Goal: Information Seeking & Learning: Learn about a topic

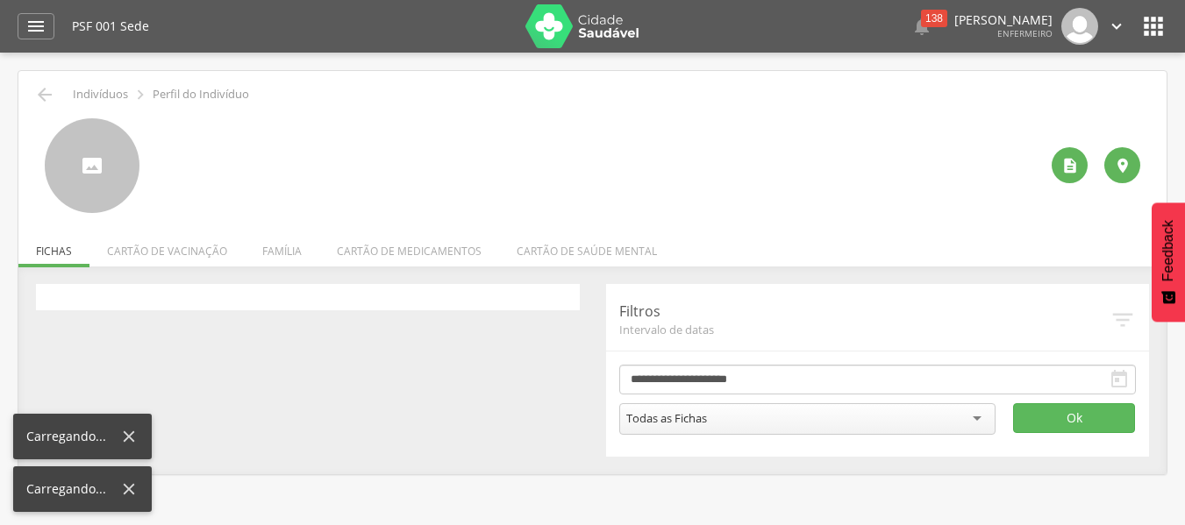
click at [157, 171] on div at bounding box center [157, 171] width 0 height 0
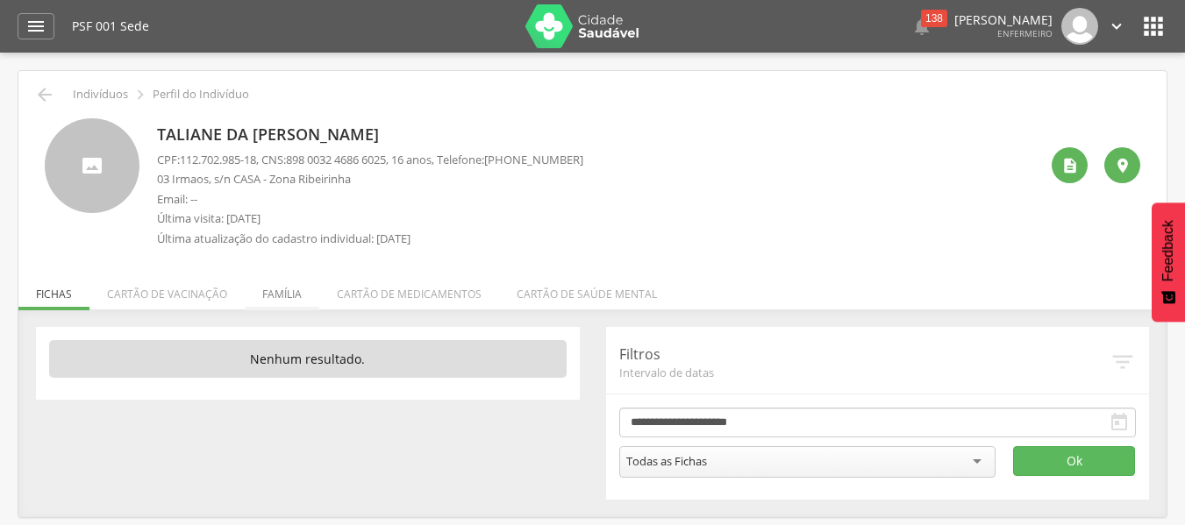
click at [276, 291] on li "Família" at bounding box center [282, 289] width 75 height 41
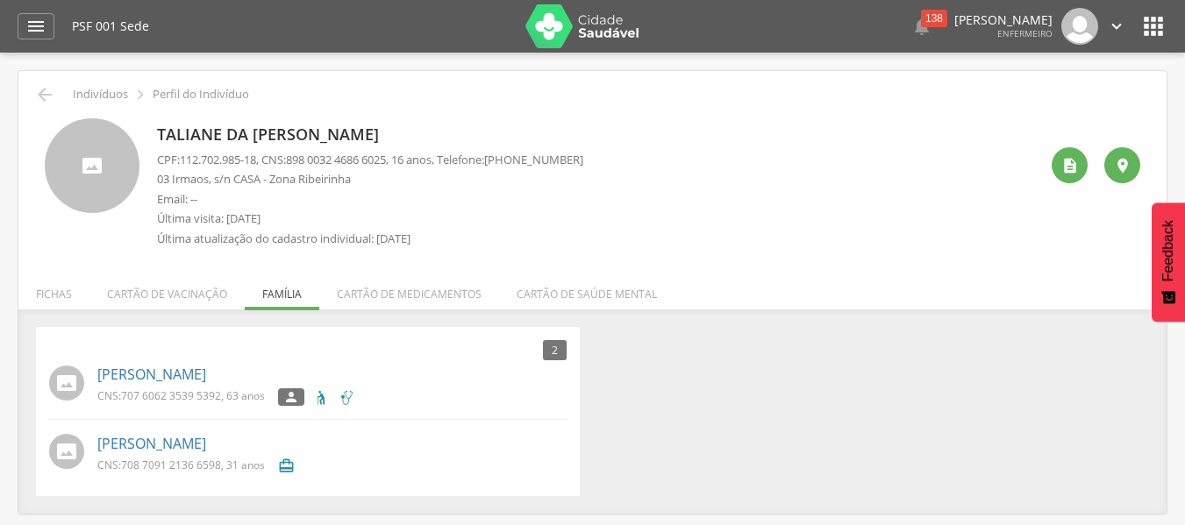
scroll to position [53, 0]
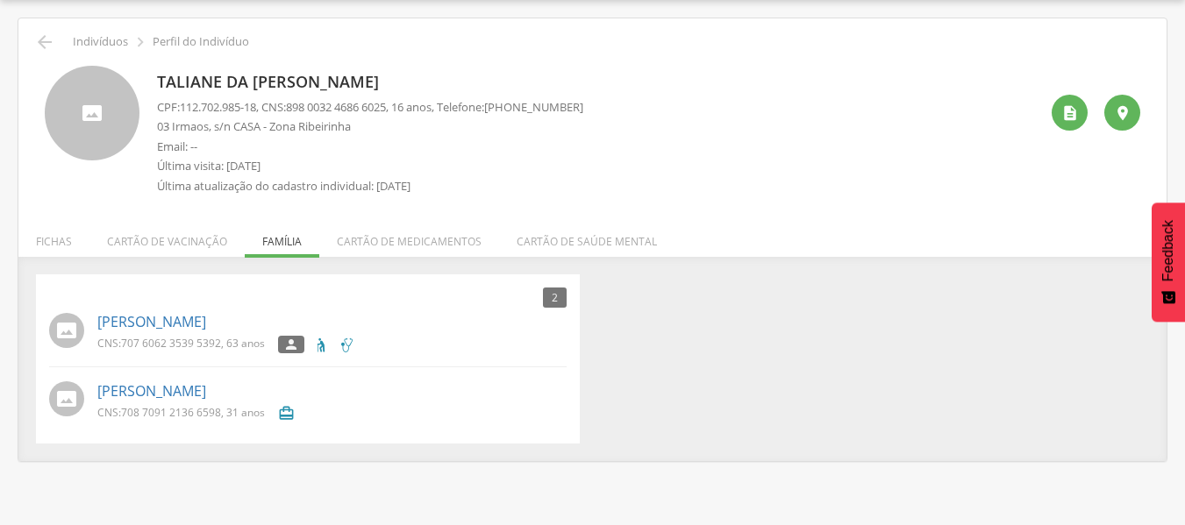
drag, startPoint x: 275, startPoint y: 390, endPoint x: 32, endPoint y: 398, distance: 242.2
click at [32, 398] on div "2 Nenhum outro membro da família cadastrado. [PERSON_NAME] CNS: 707 6062 3539 5…" at bounding box center [308, 359] width 570 height 169
click at [341, 393] on p "[PERSON_NAME]" at bounding box center [331, 392] width 469 height 20
click at [55, 43] on div " Indivíduos  Perfil do Indivíduo" at bounding box center [593, 42] width 1122 height 21
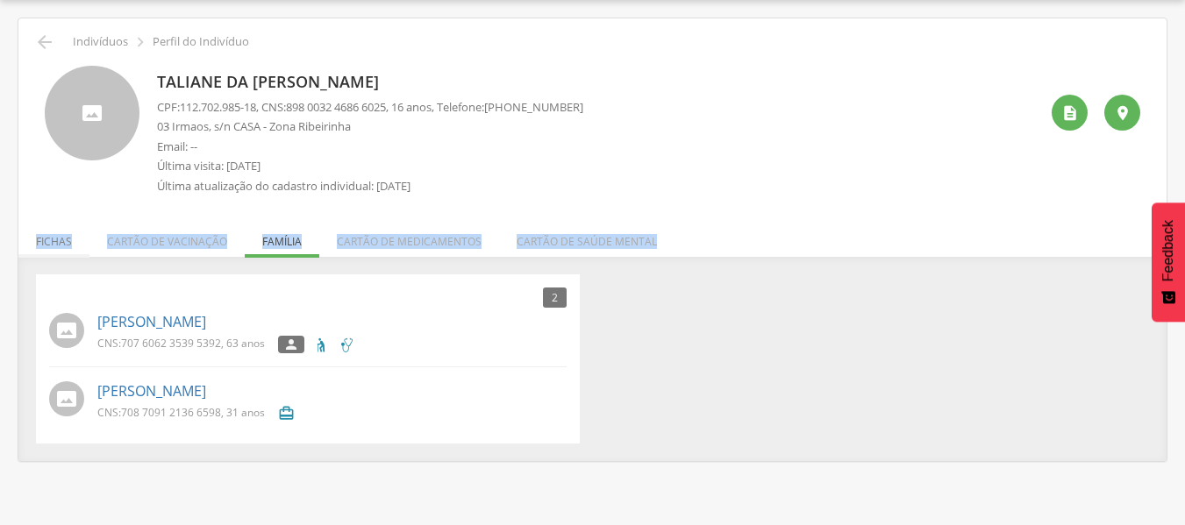
drag, startPoint x: 704, startPoint y: 238, endPoint x: 39, endPoint y: 254, distance: 665.1
click at [39, 249] on ul "Fichas Cartão de vacinação Família Cartão de medicamentos Cartão de saúde mental" at bounding box center [592, 241] width 1148 height 15
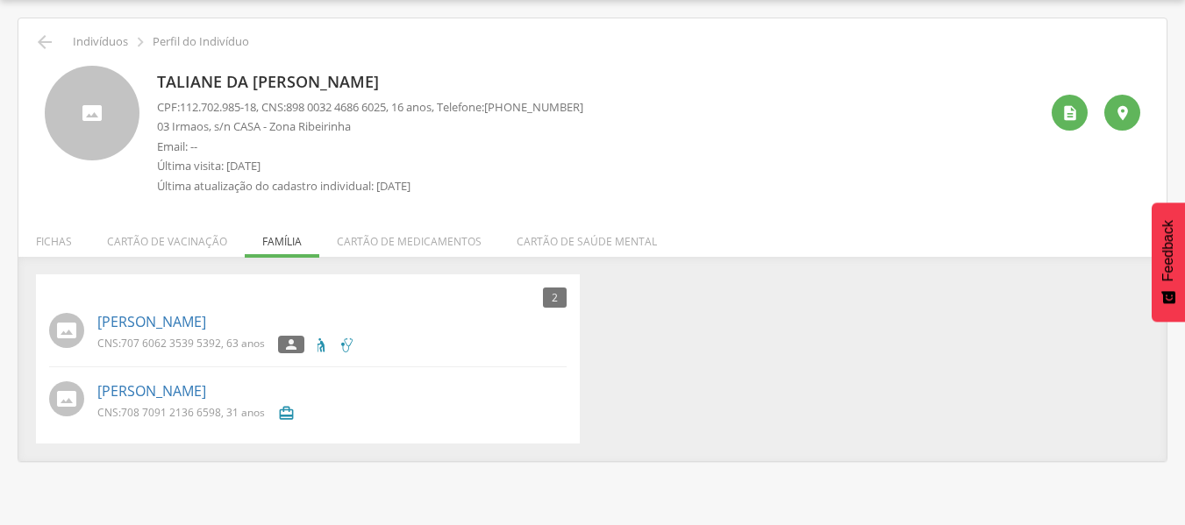
click at [98, 198] on div "Taliane da [PERSON_NAME] CPF: 112.702.985-18 , CNS: [PHONE_NUMBER] , 16 anos, T…" at bounding box center [593, 135] width 1096 height 138
